Goal: Transaction & Acquisition: Purchase product/service

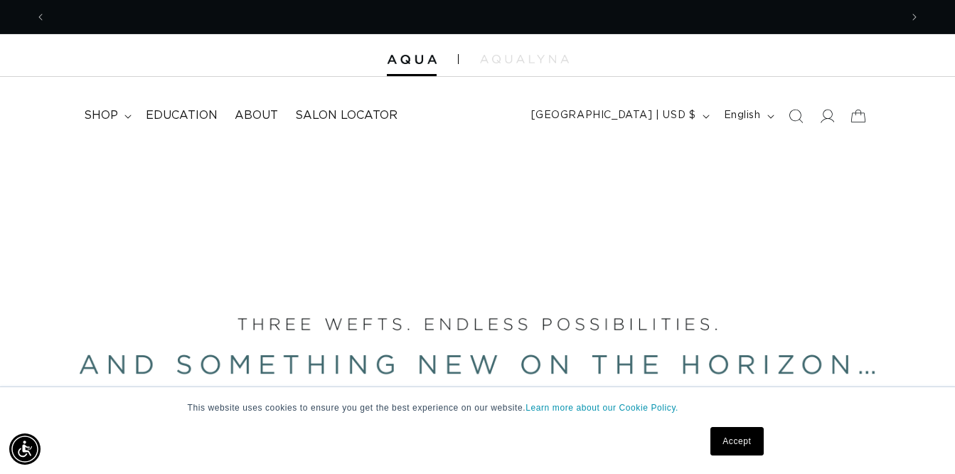
scroll to position [0, 1708]
click at [820, 113] on icon at bounding box center [827, 116] width 14 height 14
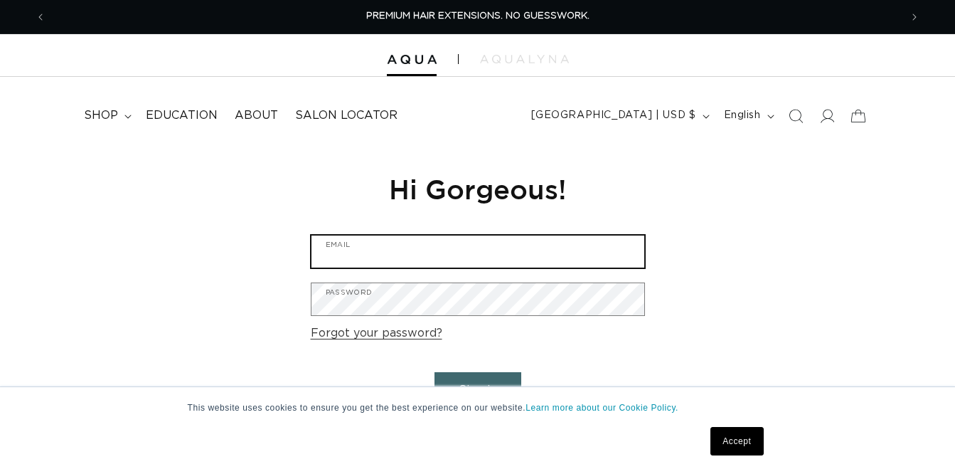
click at [593, 267] on input "Email" at bounding box center [477, 251] width 333 height 32
type input "duehrskii@icloud.com"
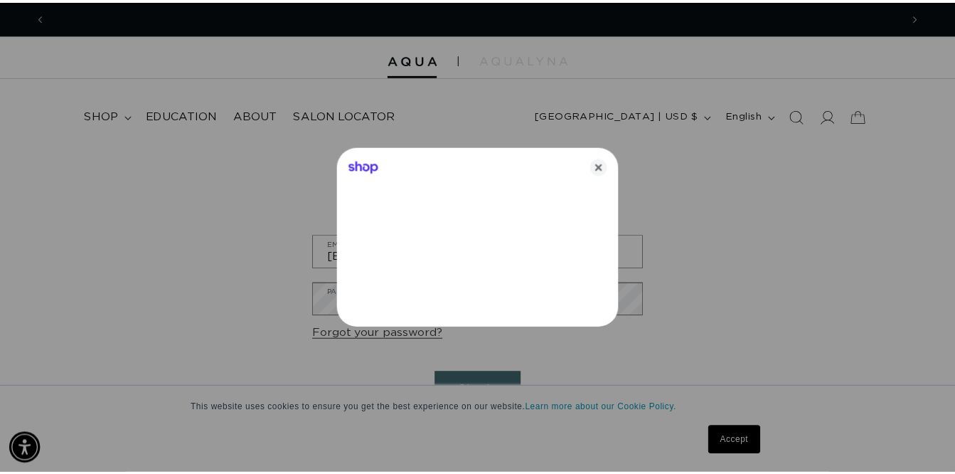
scroll to position [0, 865]
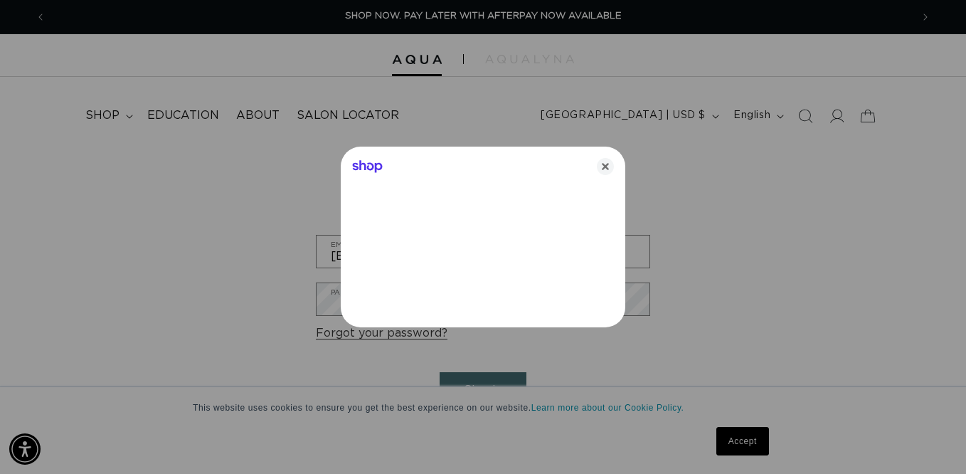
click at [613, 164] on icon "Close" at bounding box center [605, 166] width 17 height 17
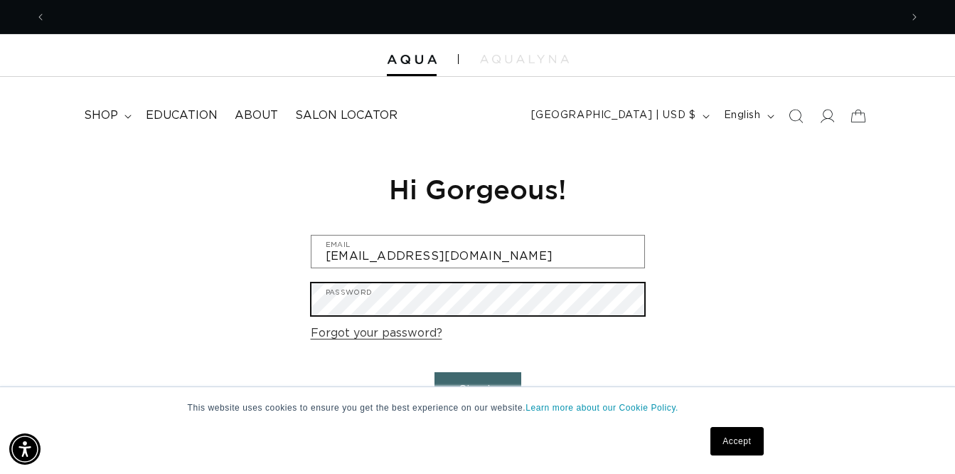
scroll to position [0, 1708]
click at [434, 372] on button "Sign in" at bounding box center [477, 390] width 87 height 36
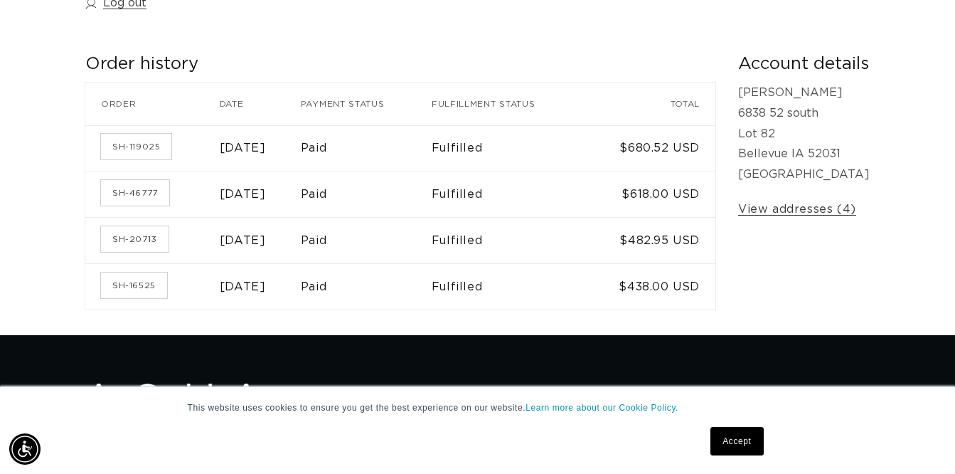
scroll to position [0, 1708]
click at [162, 203] on link "SH-46777" at bounding box center [135, 193] width 68 height 26
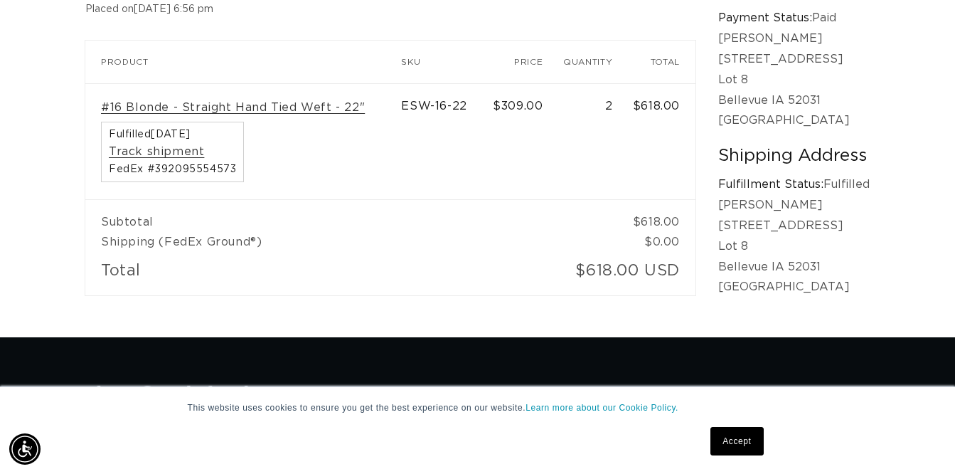
scroll to position [0, 1708]
click at [311, 115] on link "#16 Blonde - Straight Hand Tied Weft - 22"" at bounding box center [233, 107] width 264 height 15
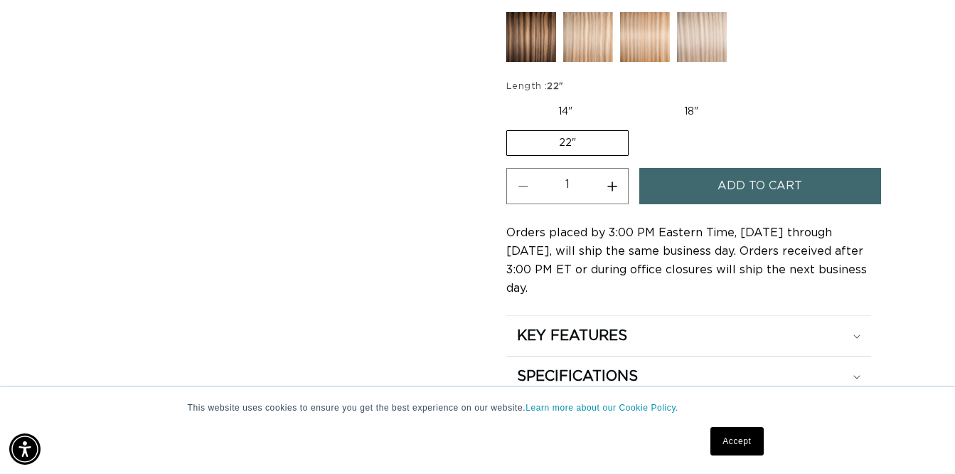
scroll to position [0, 1708]
click at [694, 119] on label "18" Variant sold out or unavailable" at bounding box center [691, 112] width 118 height 24
click at [632, 97] on input "18" Variant sold out or unavailable" at bounding box center [631, 97] width 1 height 1
radio input "true"
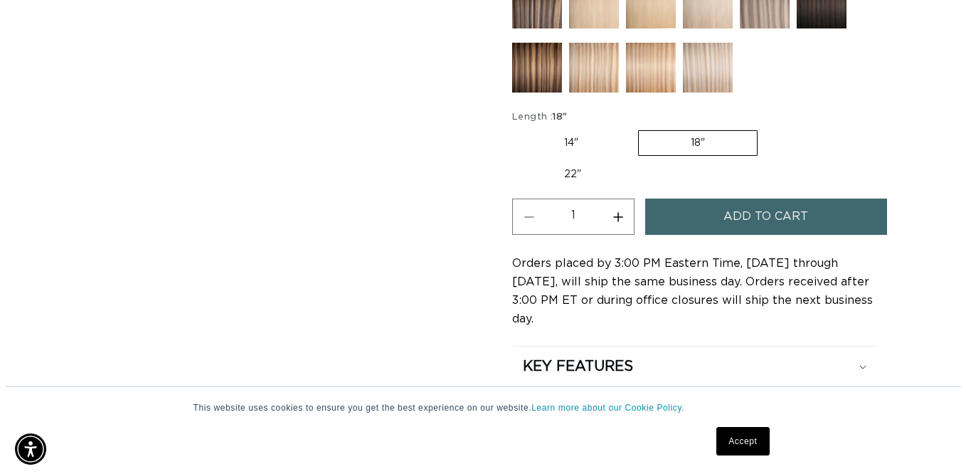
scroll to position [0, 1708]
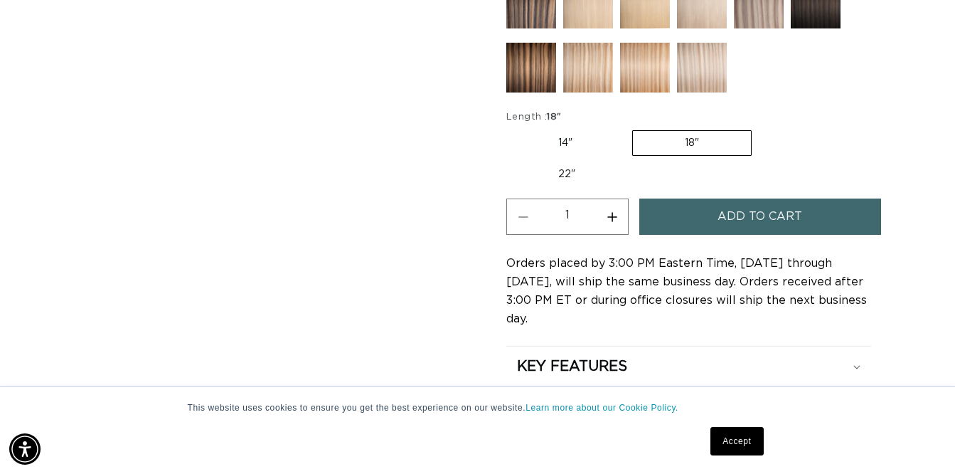
click at [565, 179] on label "22" Variant sold out or unavailable" at bounding box center [566, 174] width 121 height 24
click at [759, 128] on input "22" Variant sold out or unavailable" at bounding box center [759, 127] width 1 height 1
radio input "true"
click at [776, 232] on span "Add to cart" at bounding box center [759, 216] width 85 height 36
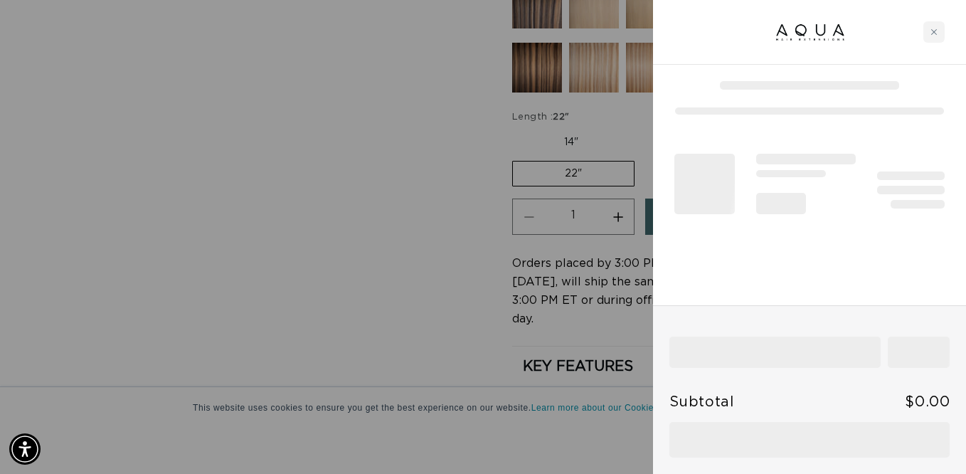
scroll to position [0, 1729]
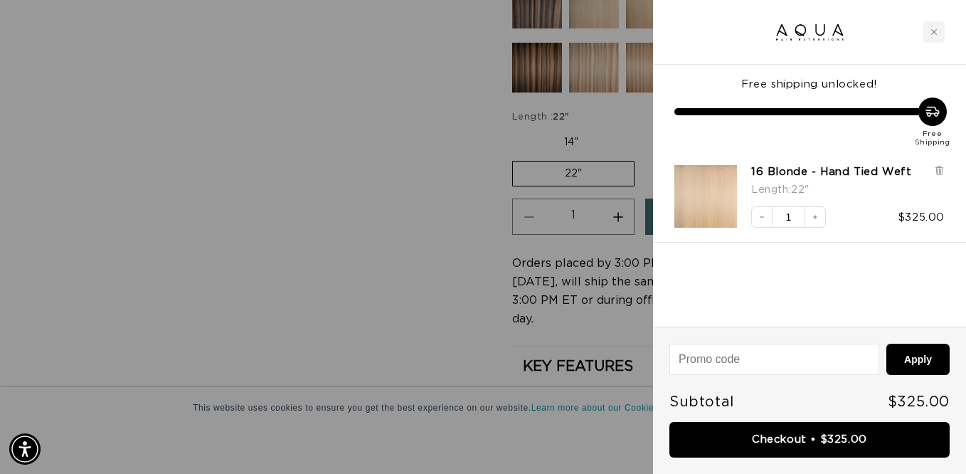
click at [308, 203] on div at bounding box center [483, 237] width 966 height 474
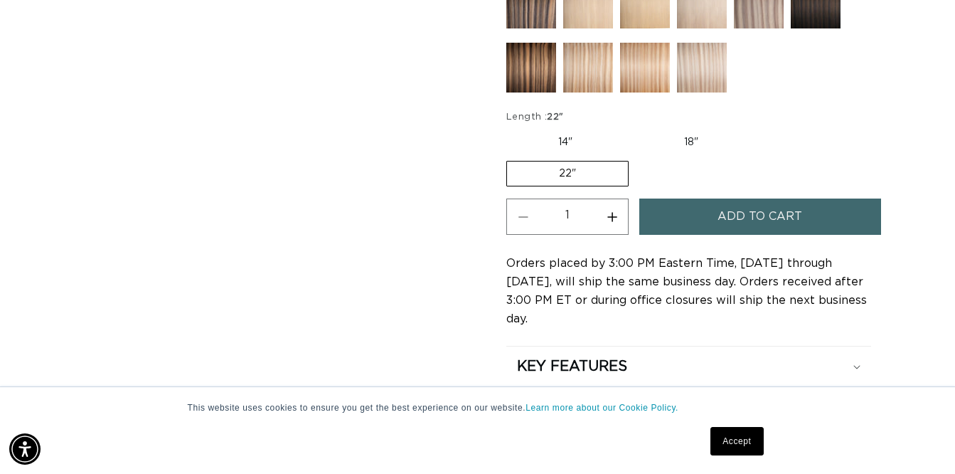
scroll to position [621, 0]
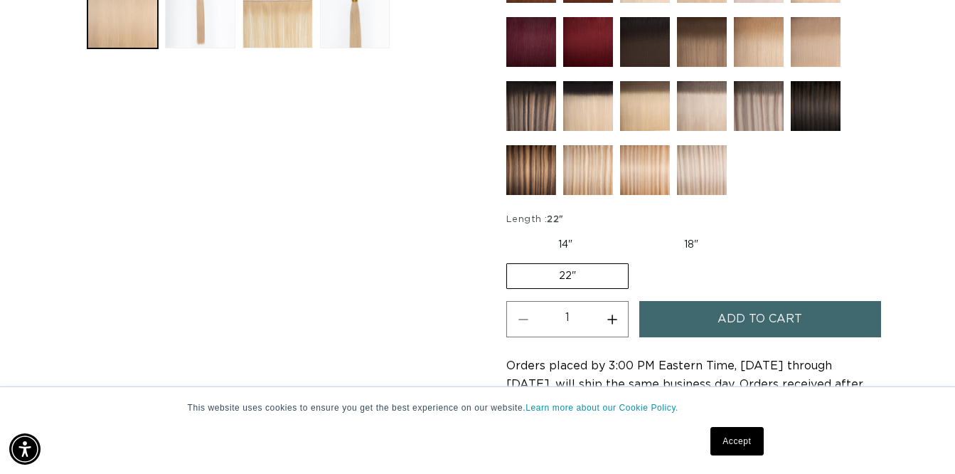
click at [778, 87] on img at bounding box center [759, 106] width 50 height 50
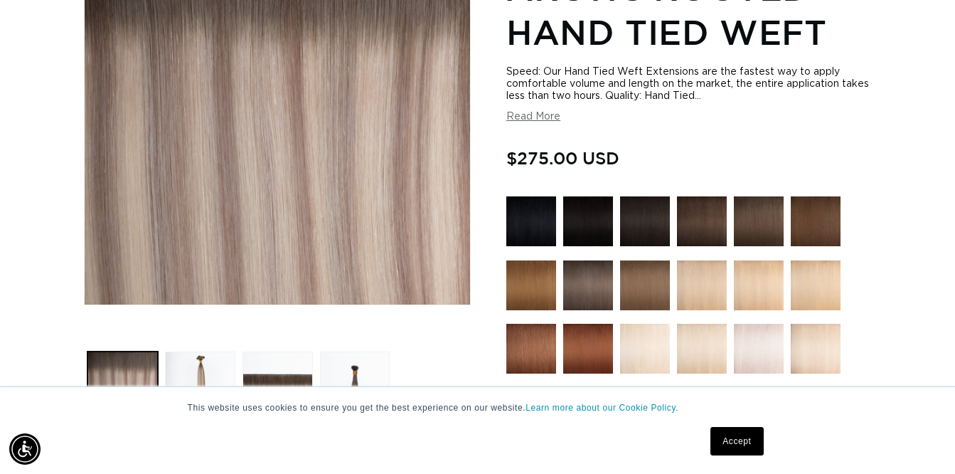
scroll to position [249, 0]
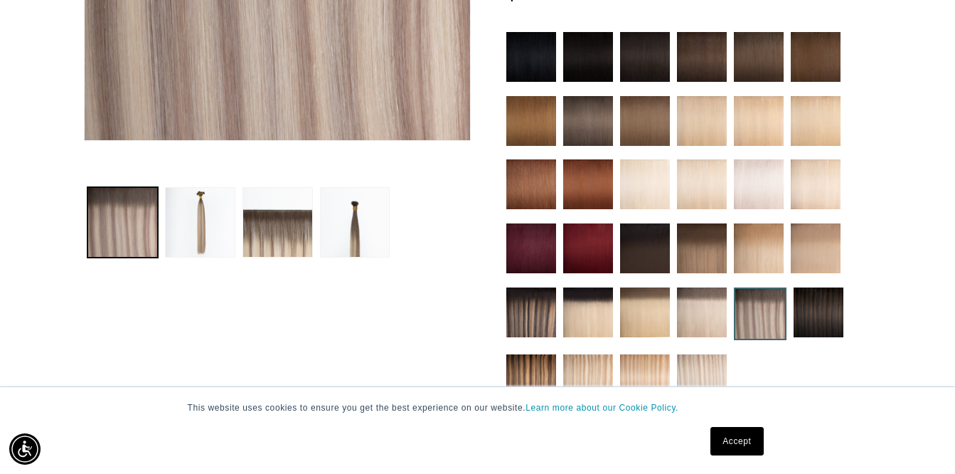
click at [306, 223] on button "Load image 3 in gallery view" at bounding box center [277, 222] width 70 height 70
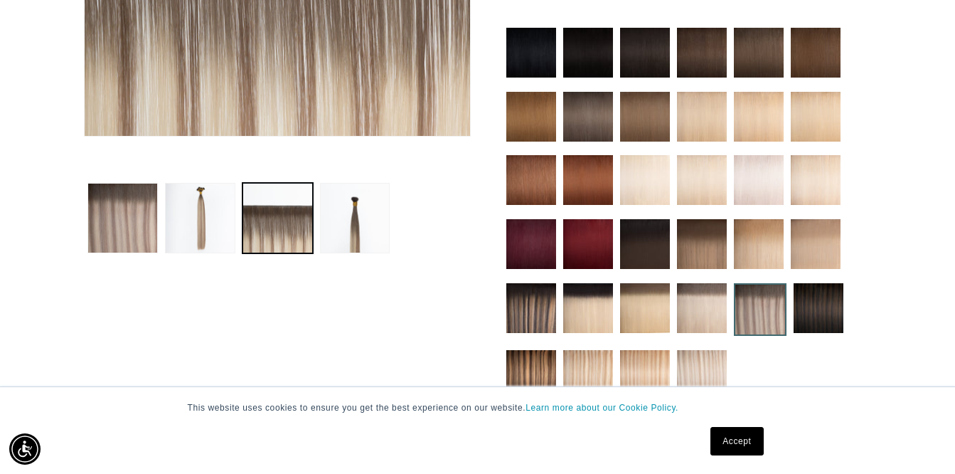
scroll to position [0, 854]
click at [230, 233] on button "Load image 2 in gallery view" at bounding box center [200, 218] width 70 height 70
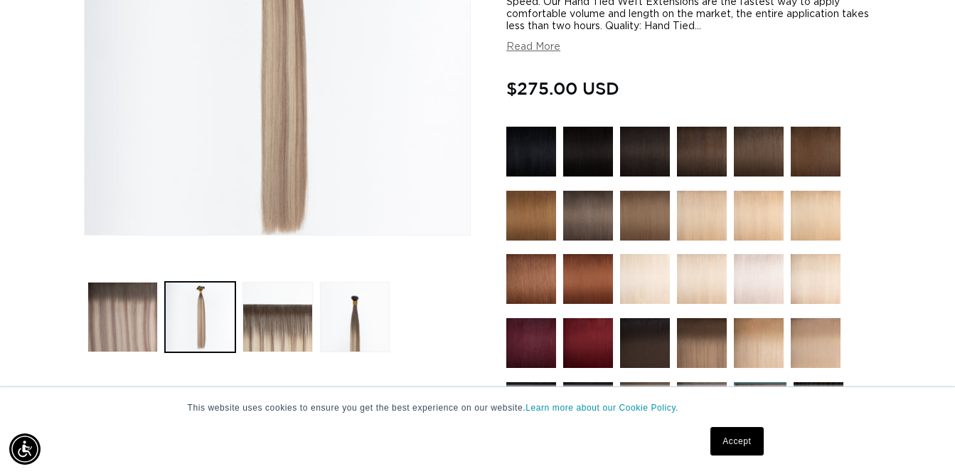
scroll to position [319, 0]
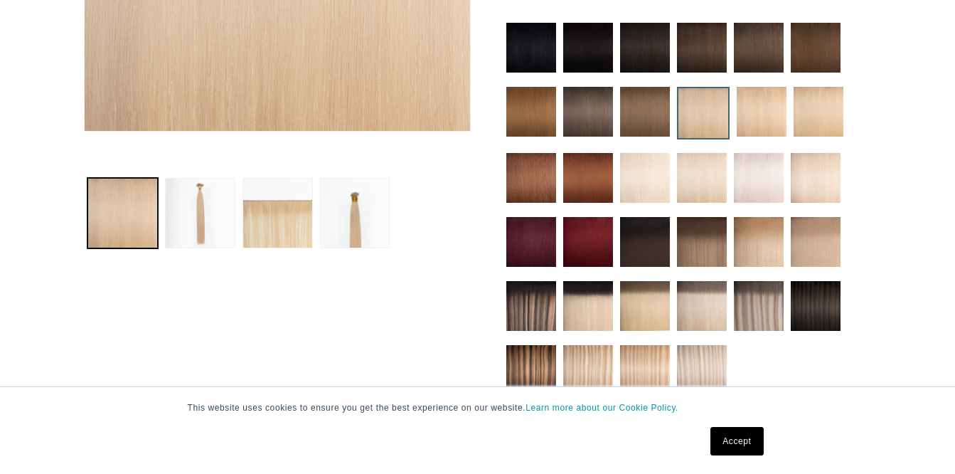
scroll to position [422, 0]
click at [692, 350] on img at bounding box center [702, 370] width 50 height 50
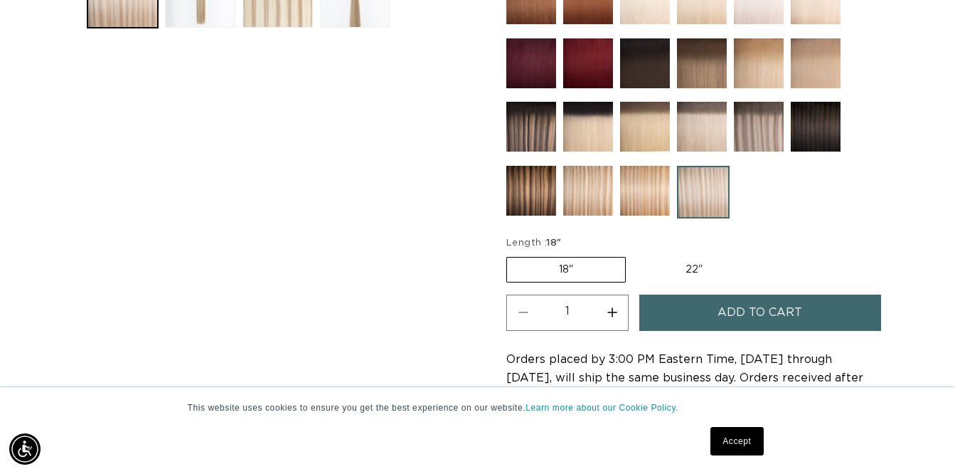
scroll to position [0, 854]
click at [658, 215] on img at bounding box center [645, 191] width 50 height 50
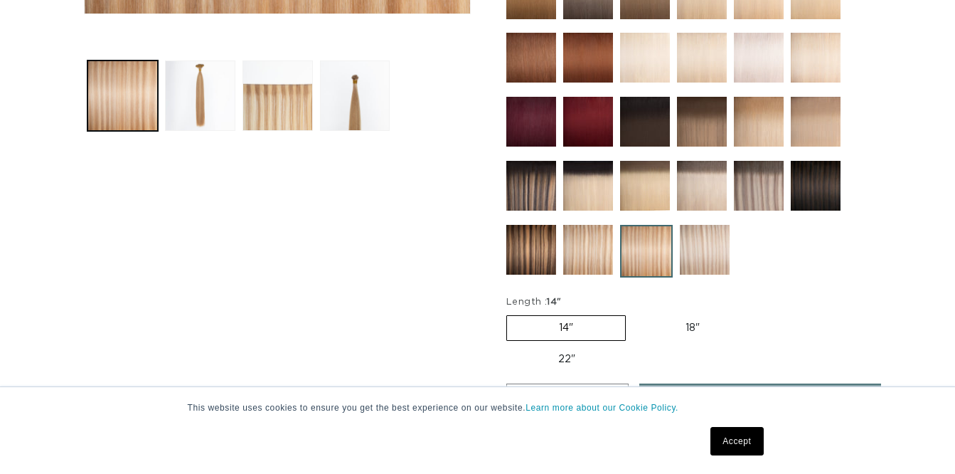
scroll to position [539, 0]
click at [590, 235] on img at bounding box center [588, 250] width 50 height 50
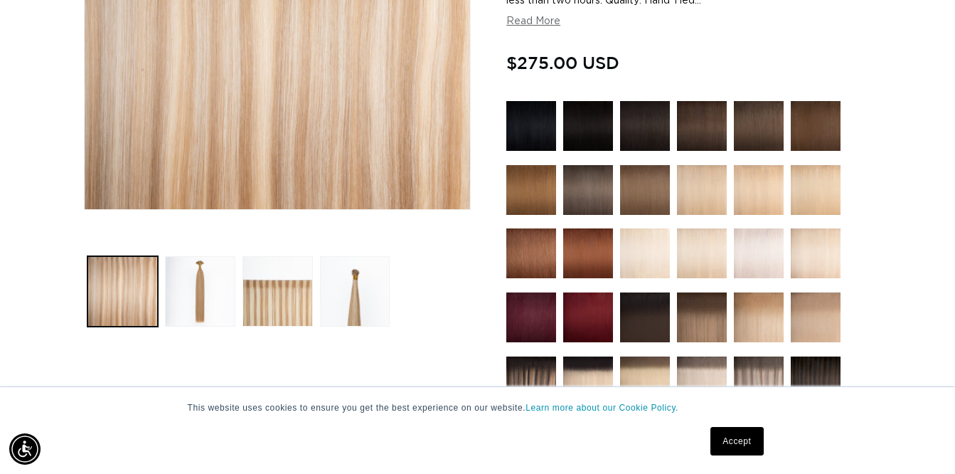
scroll to position [344, 0]
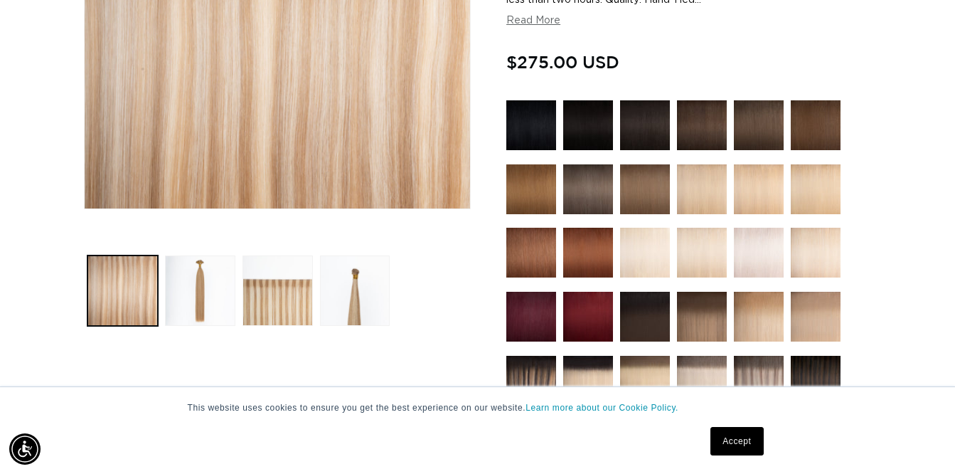
click at [358, 296] on button "Load image 4 in gallery view" at bounding box center [355, 290] width 70 height 70
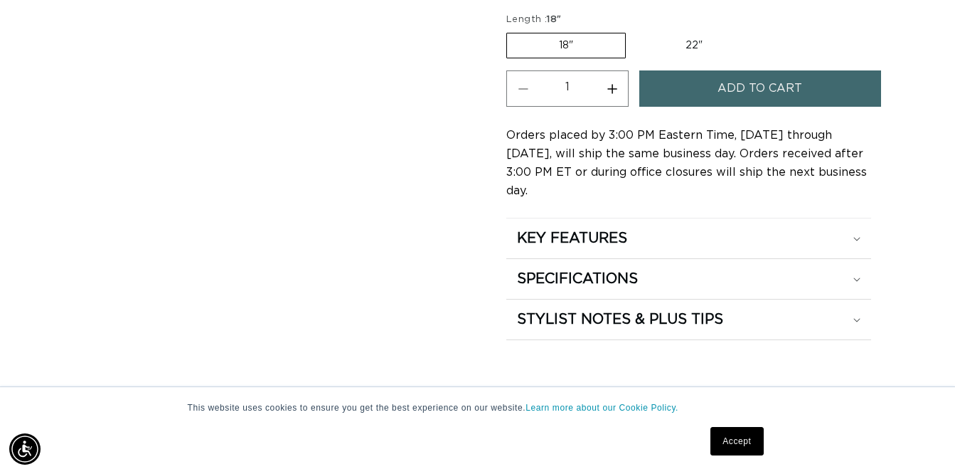
scroll to position [0, 0]
click at [691, 51] on label "22" Variant sold out or unavailable" at bounding box center [694, 45] width 121 height 24
click at [634, 31] on input "22" Variant sold out or unavailable" at bounding box center [633, 30] width 1 height 1
radio input "true"
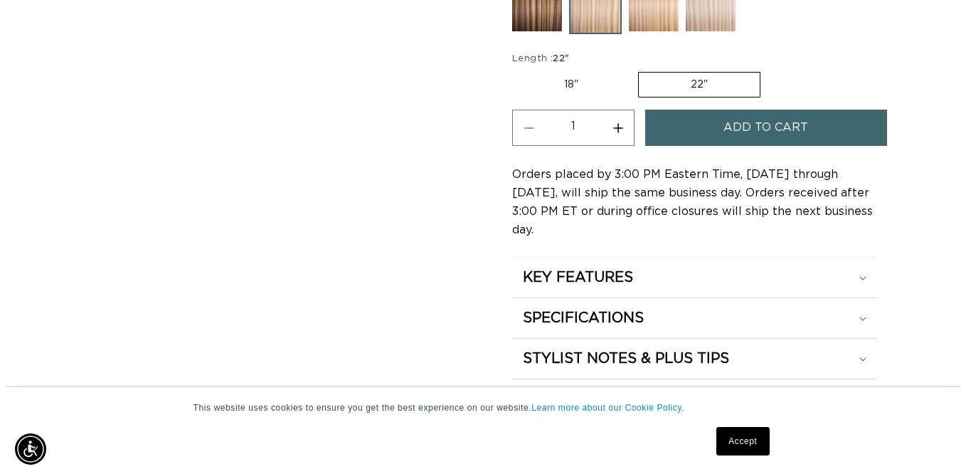
scroll to position [781, 0]
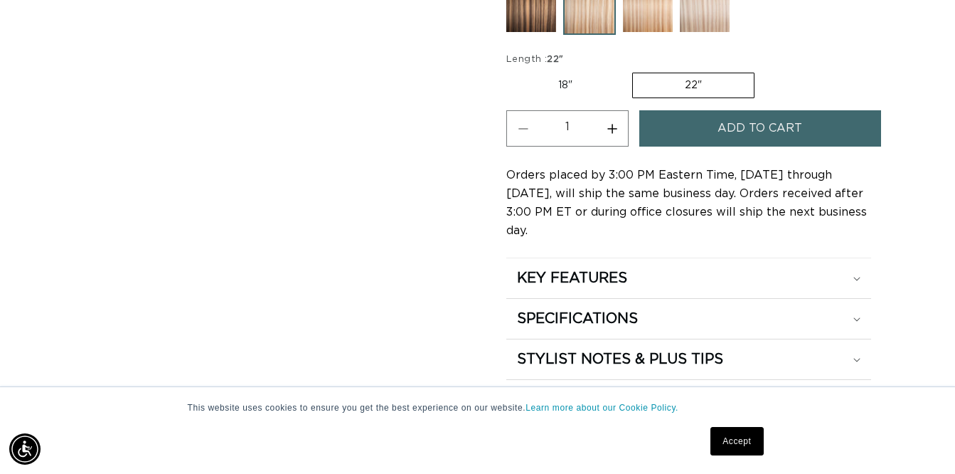
click at [662, 140] on button "Add to cart" at bounding box center [760, 128] width 242 height 36
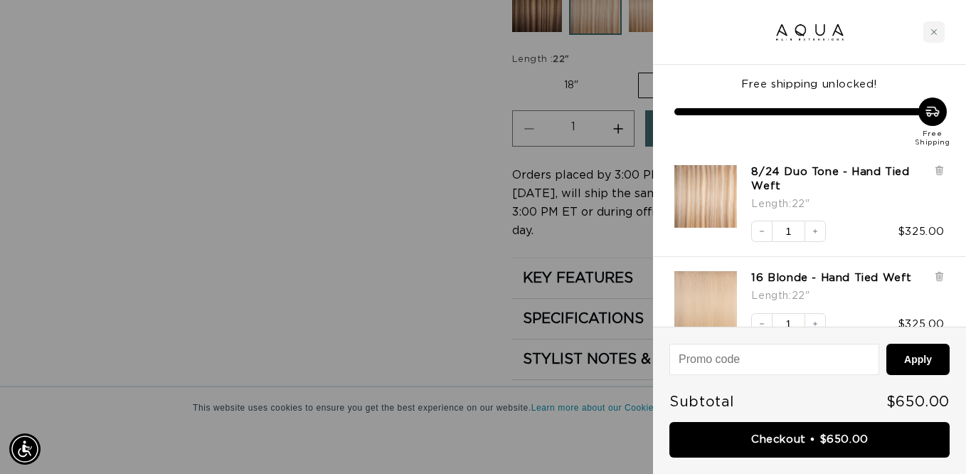
scroll to position [0, 1729]
click at [845, 436] on link "Checkout • $650.00" at bounding box center [809, 440] width 280 height 36
